Goal: Information Seeking & Learning: Learn about a topic

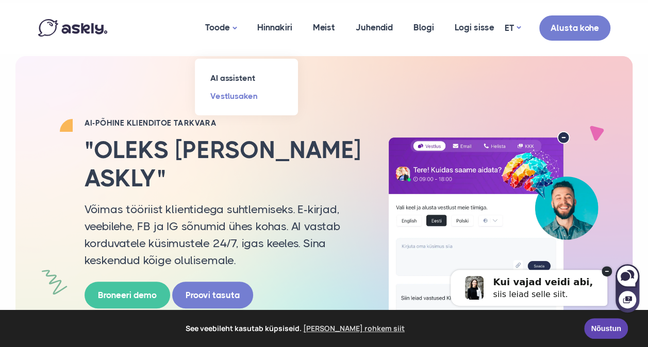
click at [231, 96] on link "Vestlusaken" at bounding box center [246, 96] width 103 height 18
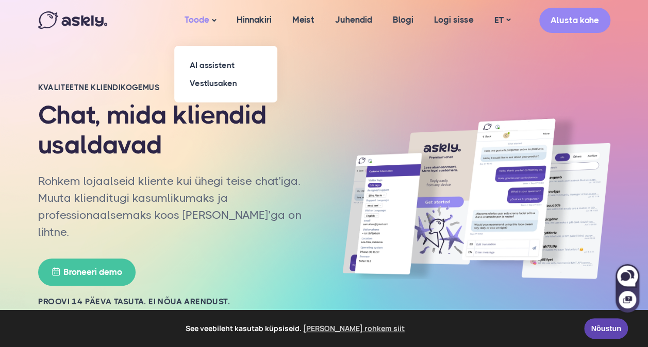
click at [195, 18] on link "Toode" at bounding box center [200, 20] width 52 height 41
click at [210, 63] on link "AI assistent" at bounding box center [225, 65] width 103 height 18
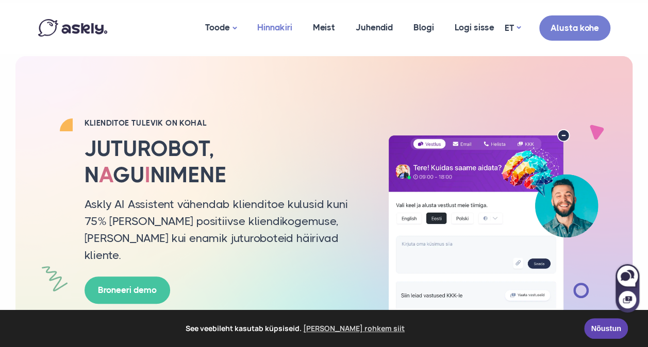
click at [283, 25] on link "Hinnakiri" at bounding box center [275, 28] width 56 height 50
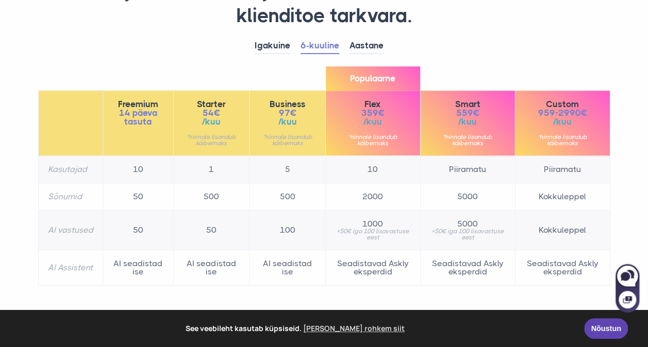
scroll to position [126, 0]
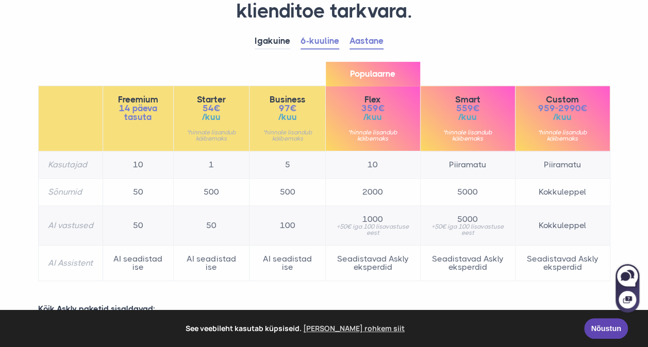
click at [374, 39] on link "Aastane" at bounding box center [366, 41] width 34 height 16
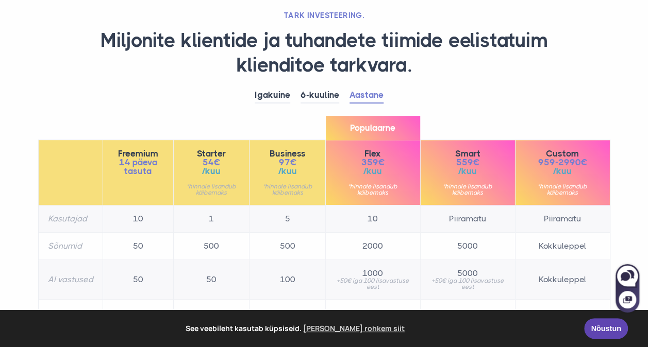
scroll to position [79, 0]
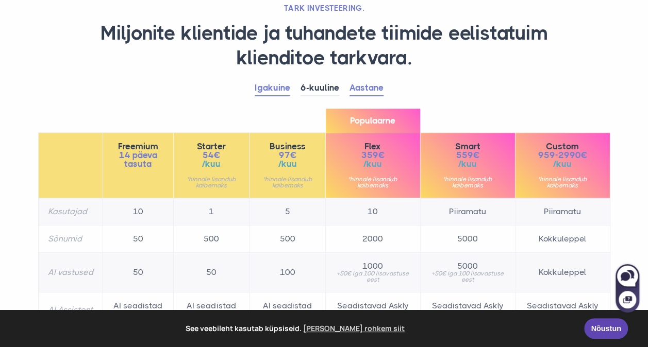
click at [273, 89] on link "Igakuine" at bounding box center [272, 88] width 36 height 16
click at [369, 82] on link "Aastane" at bounding box center [366, 88] width 34 height 16
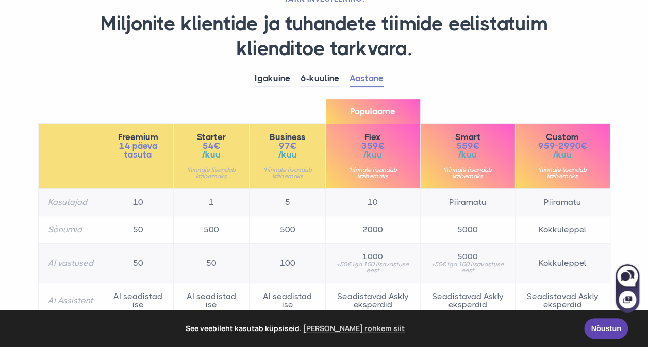
scroll to position [82, 0]
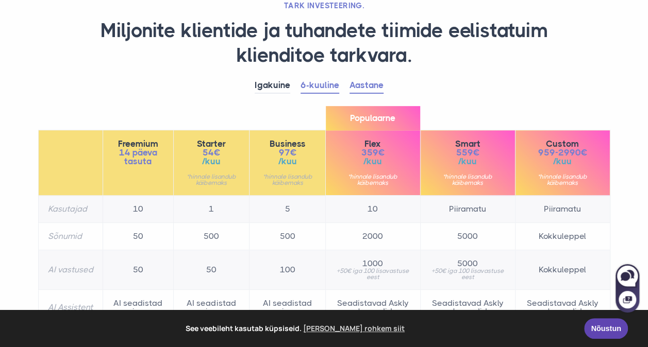
click at [311, 82] on link "6-kuuline" at bounding box center [319, 86] width 39 height 16
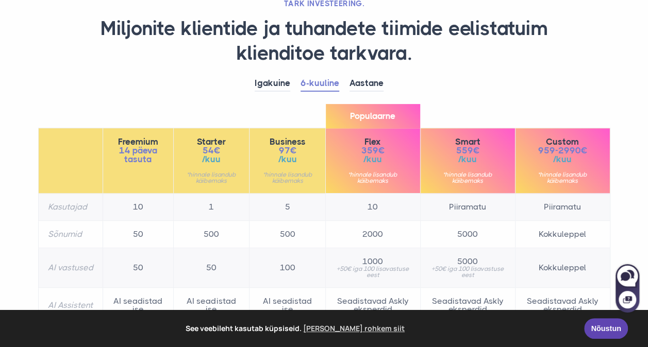
scroll to position [0, 0]
